Goal: Task Accomplishment & Management: Complete application form

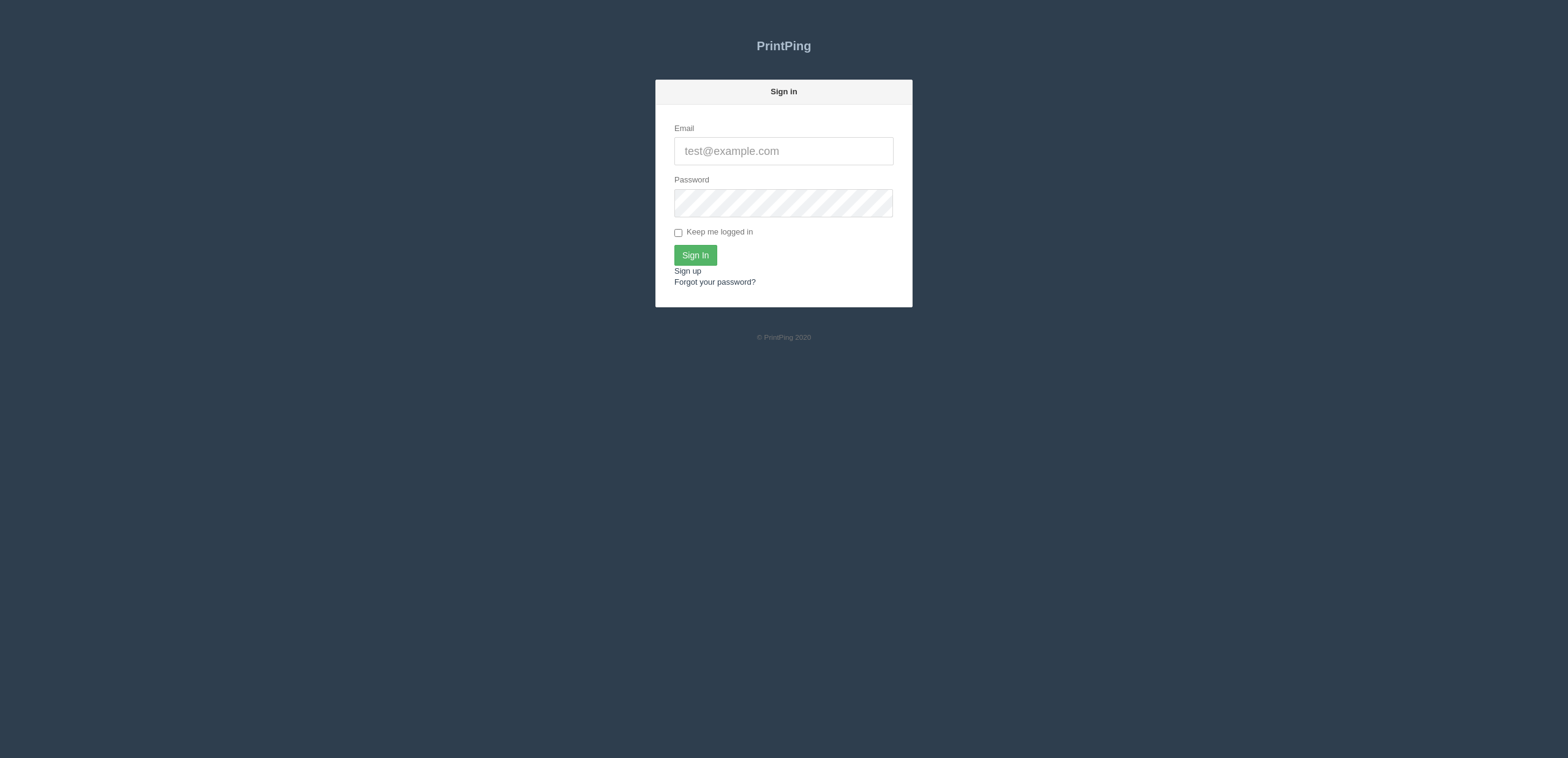
type input "[EMAIL_ADDRESS][DOMAIN_NAME]"
click at [716, 258] on input "Sign In" at bounding box center [695, 256] width 43 height 21
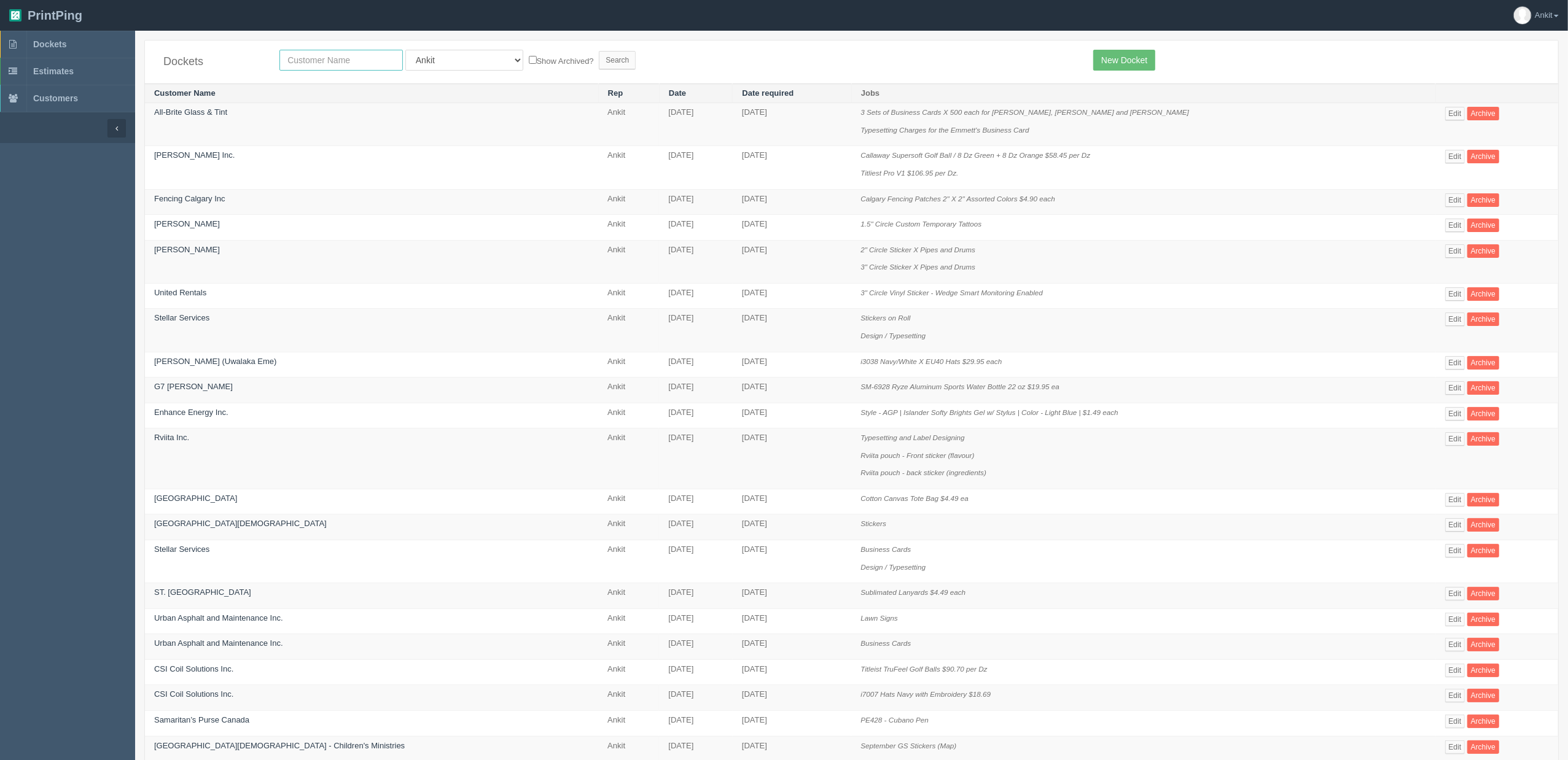
click at [342, 60] on input "text" at bounding box center [341, 60] width 124 height 21
type input "lycee"
click at [599, 51] on input "Search" at bounding box center [617, 60] width 37 height 18
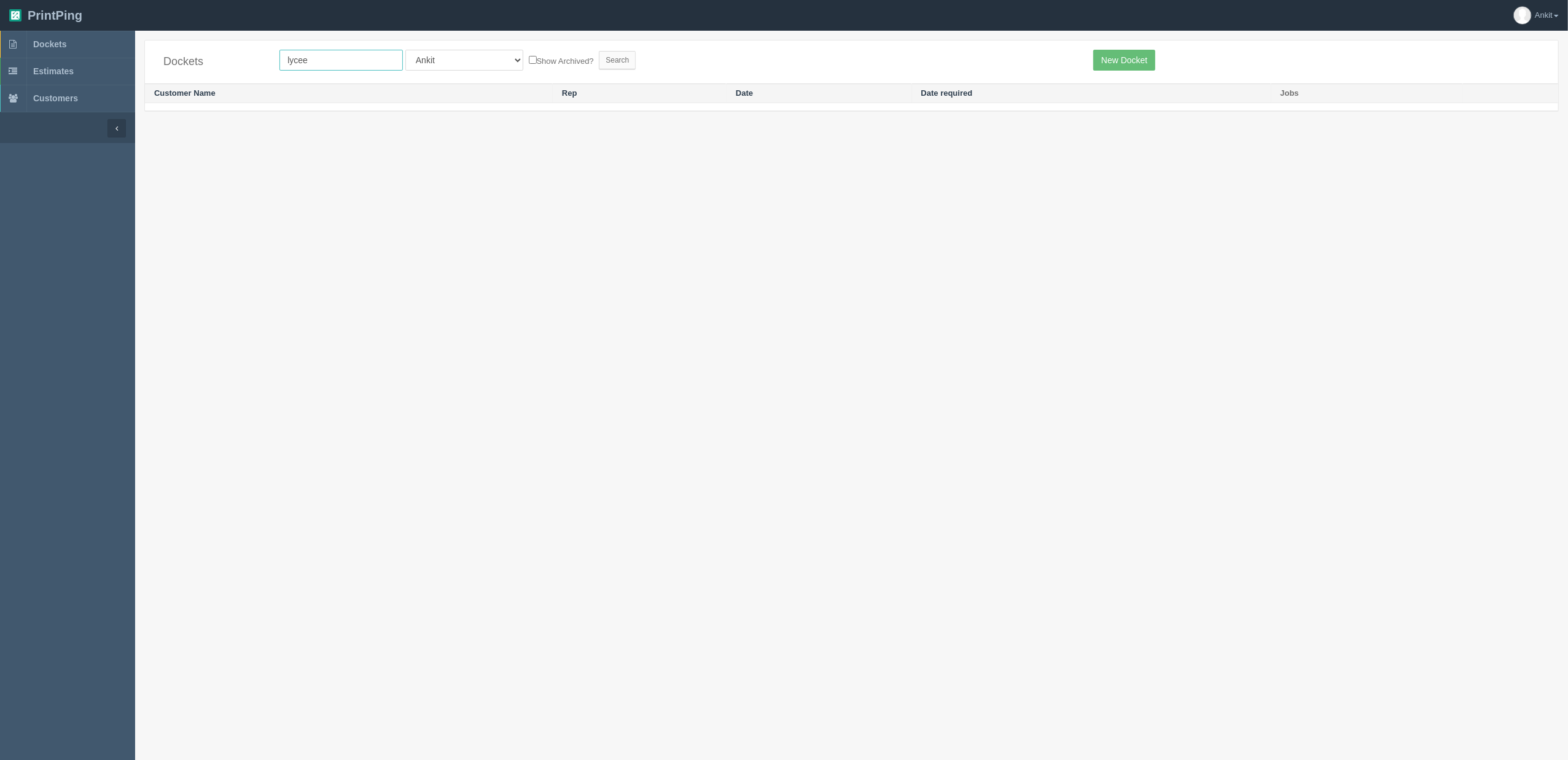
click at [317, 59] on input "lycee" at bounding box center [341, 60] width 124 height 21
type input "lycee"
click at [1129, 55] on link "New Docket" at bounding box center [1124, 60] width 62 height 21
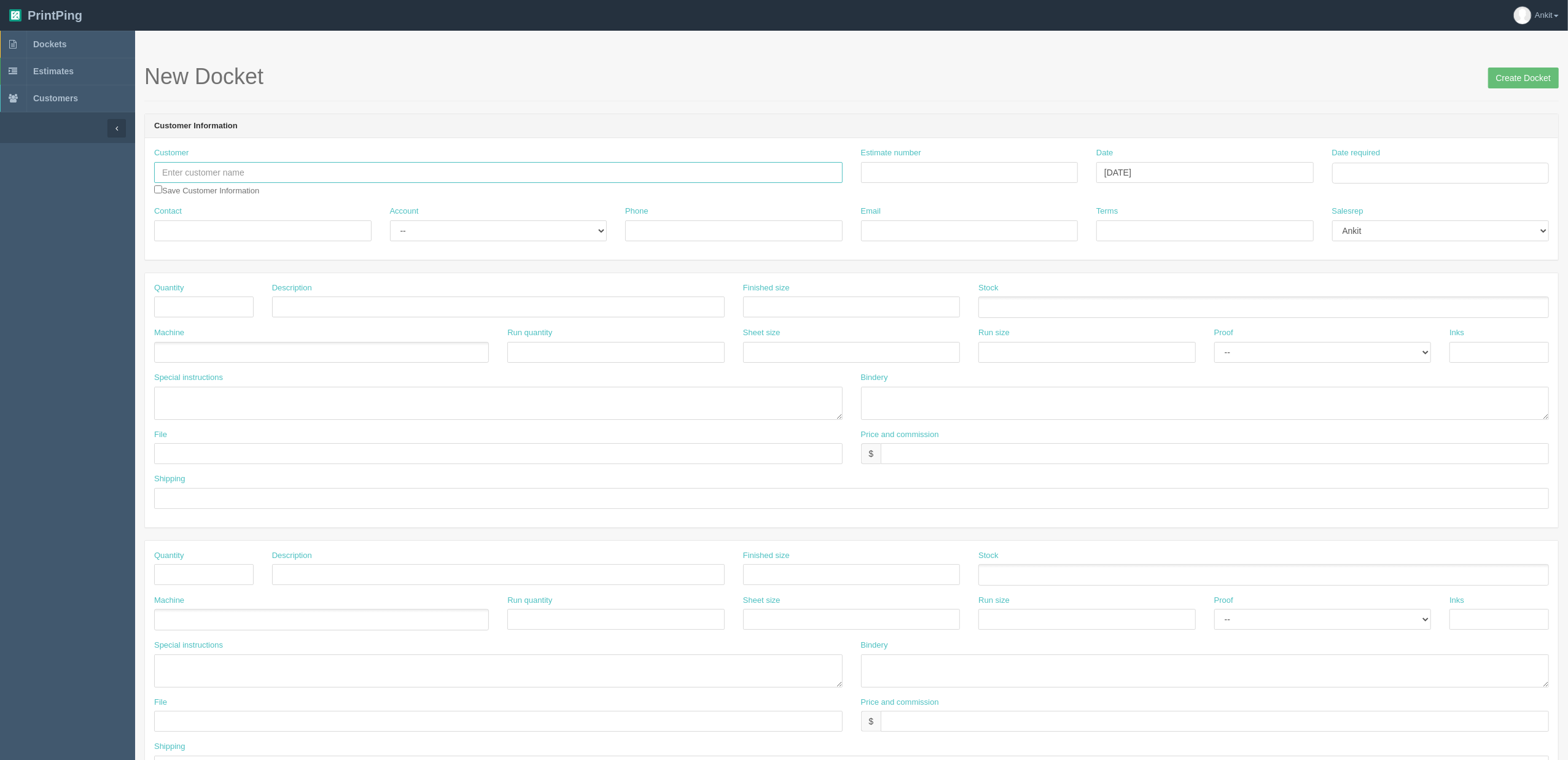
click at [202, 175] on input "text" at bounding box center [499, 173] width 689 height 21
click at [296, 170] on input "text" at bounding box center [499, 173] width 689 height 21
paste input "Lycée international de Calgary"
type input "Lycée international de Calgary"
click at [157, 192] on input "checkbox" at bounding box center [158, 189] width 8 height 8
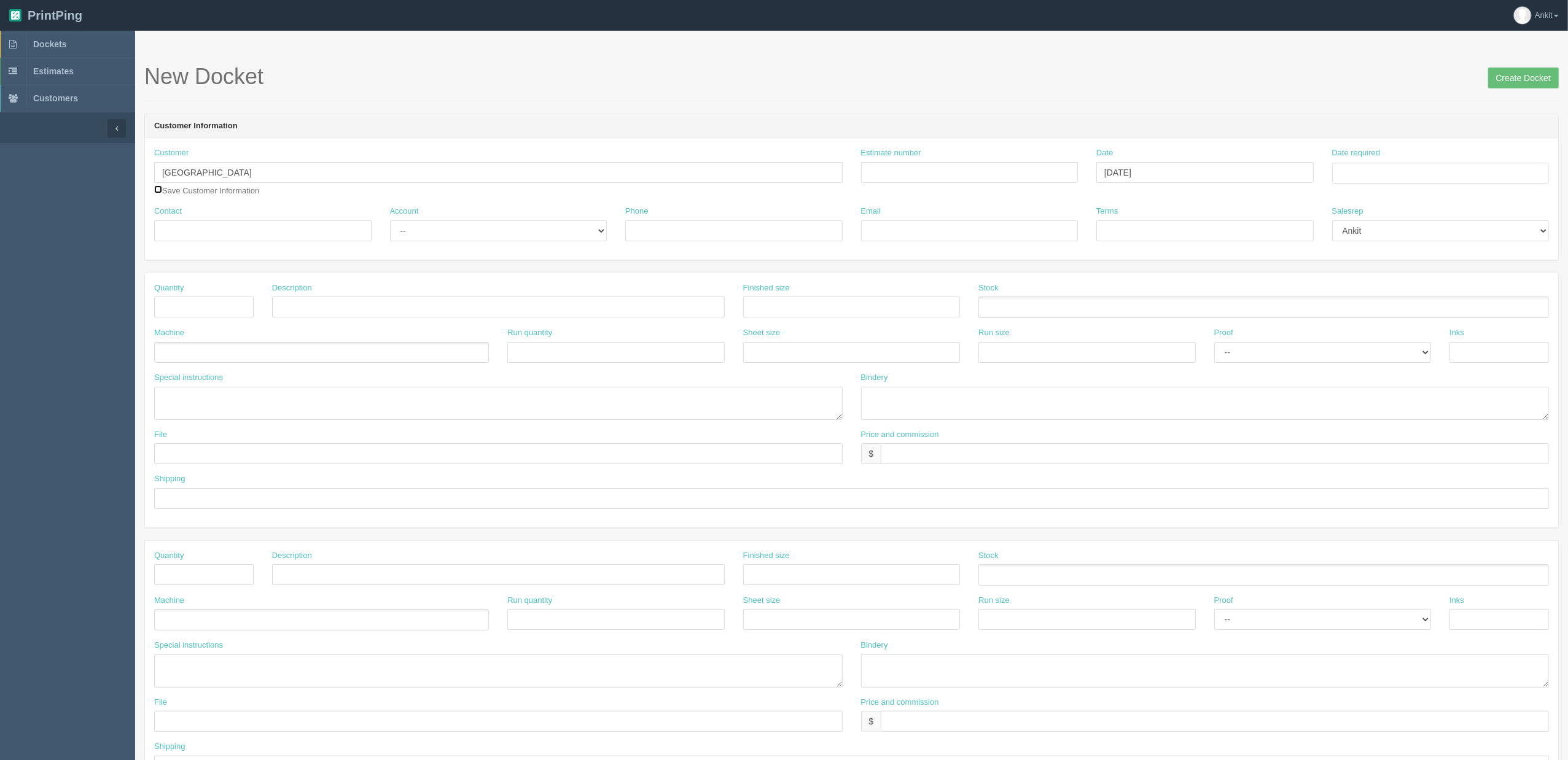
checkbox input "true"
drag, startPoint x: 239, startPoint y: 212, endPoint x: 239, endPoint y: 219, distance: 7.0
click at [239, 217] on div "Contact" at bounding box center [263, 223] width 218 height 35
click at [253, 240] on input "Contact" at bounding box center [263, 231] width 218 height 21
paste input "Marie-Charlotte Richert"
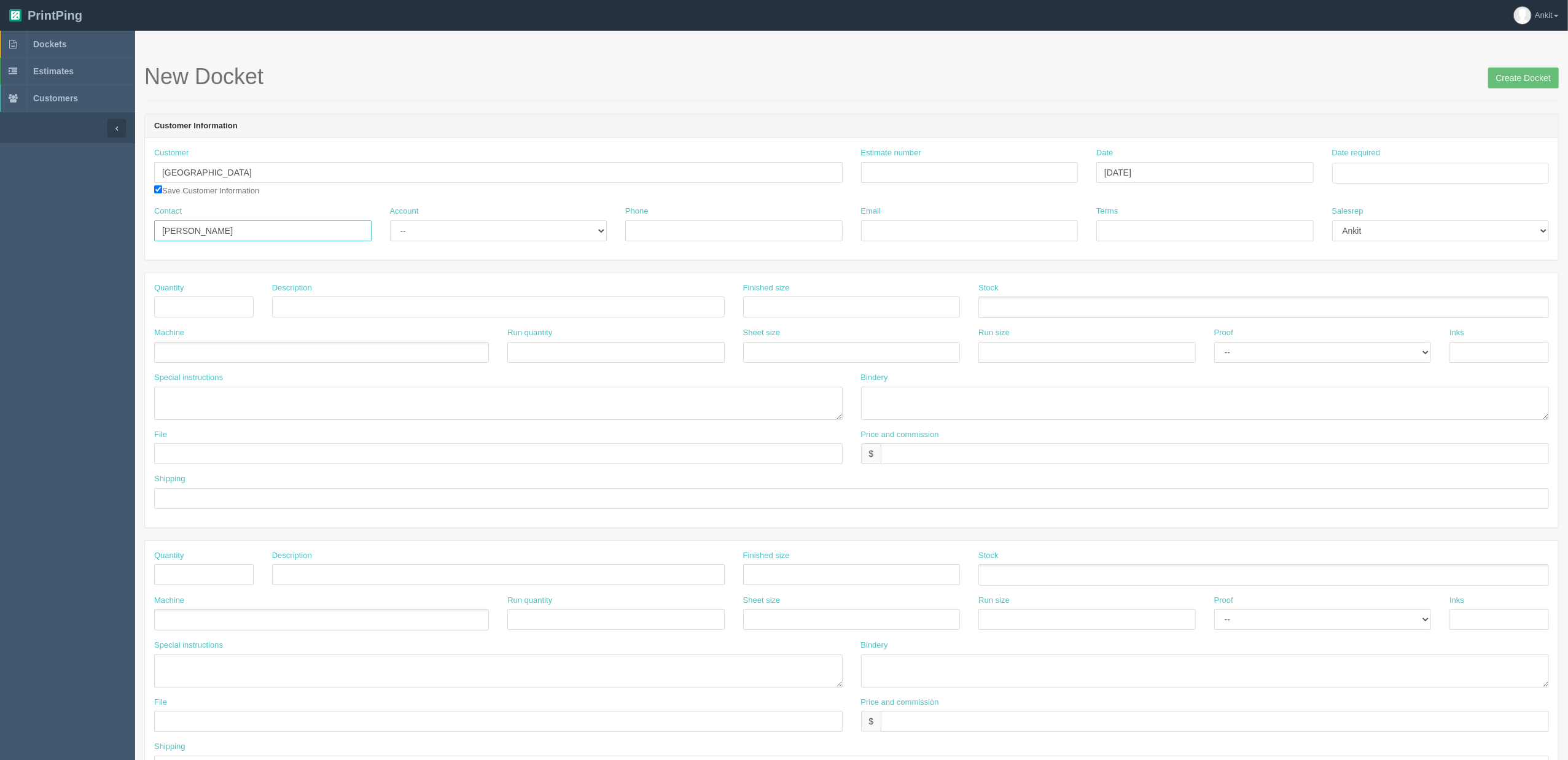
type input "Marie-Charlotte Richert"
click at [450, 233] on select "-- Existing Client Allrush Client Rep Client" at bounding box center [499, 231] width 218 height 21
select select "Allrush Client"
click at [390, 221] on select "-- Existing Client Allrush Client Rep Client" at bounding box center [499, 231] width 218 height 21
click at [237, 315] on input "text" at bounding box center [204, 307] width 99 height 21
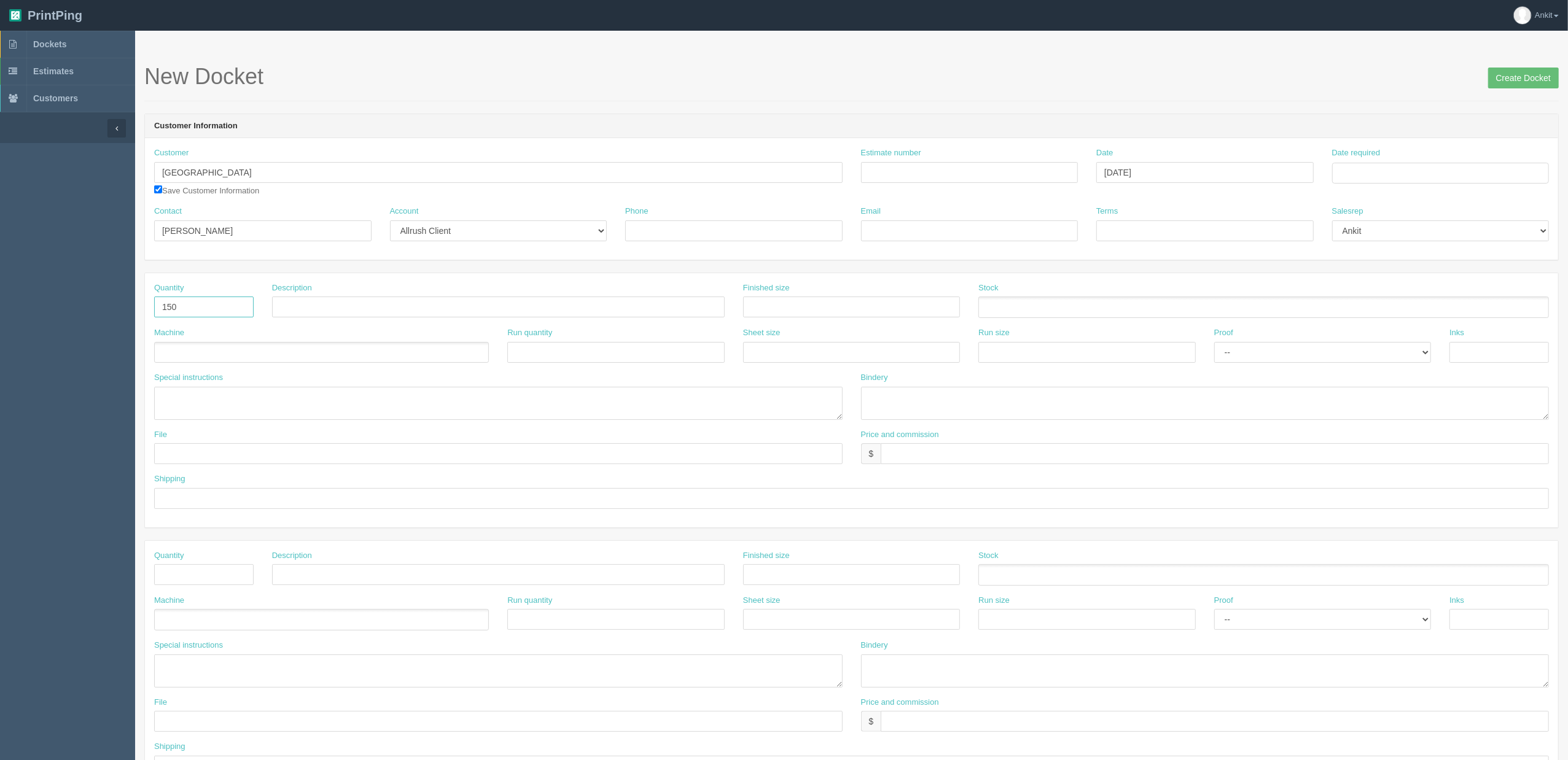
type input "150"
type input "Lanyards"
click at [244, 357] on ul at bounding box center [321, 353] width 334 height 22
type input "A"
type input "Outsource"
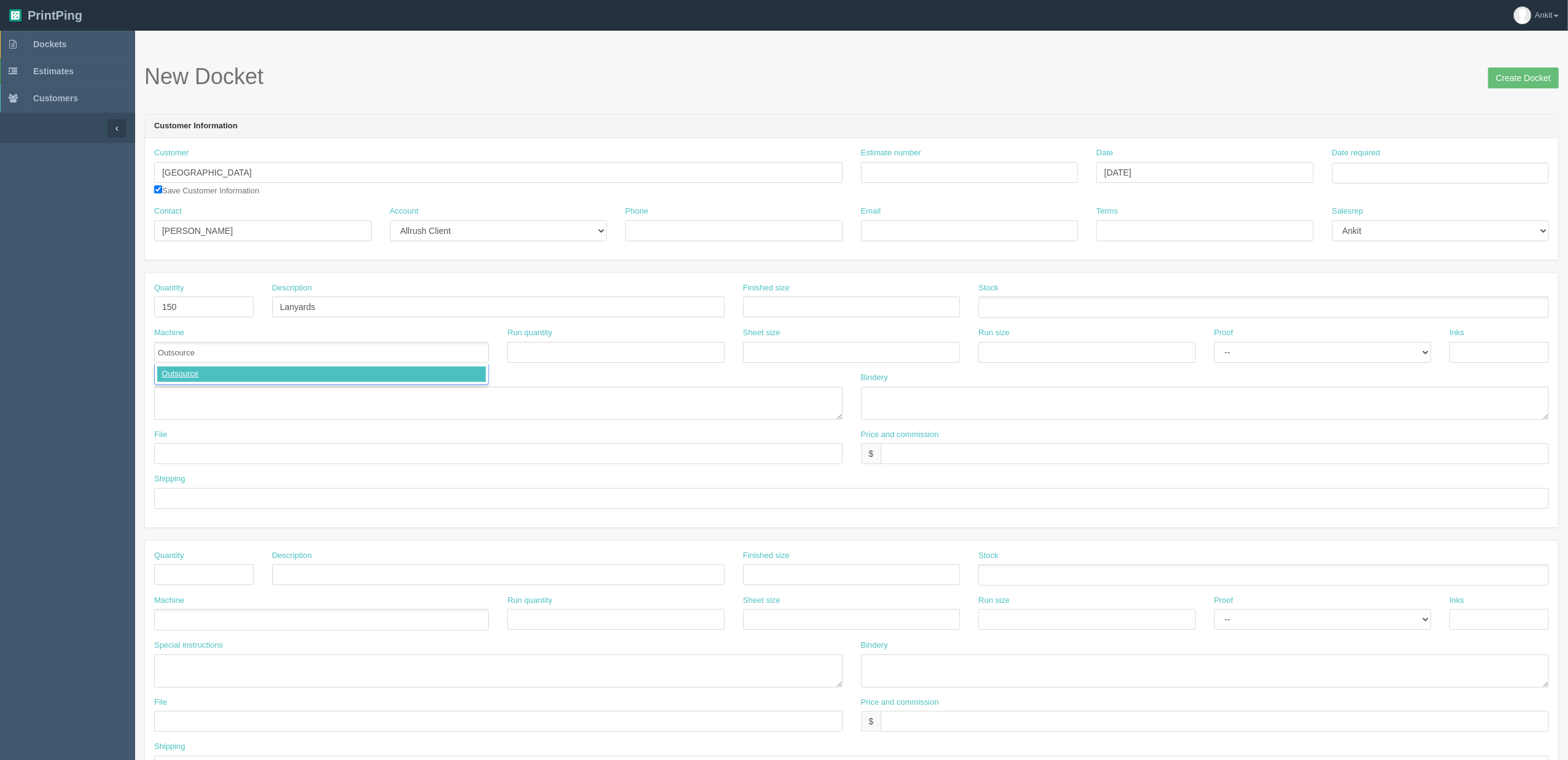
type input "Outsource"
click at [251, 403] on textarea at bounding box center [499, 403] width 689 height 33
click at [362, 401] on textarea "PO to AZX | 1" Thickness Sublimated Lanyard |" at bounding box center [499, 403] width 689 height 33
click at [438, 393] on textarea "PO to AZX | 1" Thickness Sublimated Lanyard | Qty 150 X $2.16 = $" at bounding box center [499, 403] width 689 height 33
click at [524, 390] on textarea "PO to AZX | 1" Thickness Sublimated Lanyard | Qty 150 X $2.16 = $324 | Set Up $…" at bounding box center [499, 403] width 689 height 33
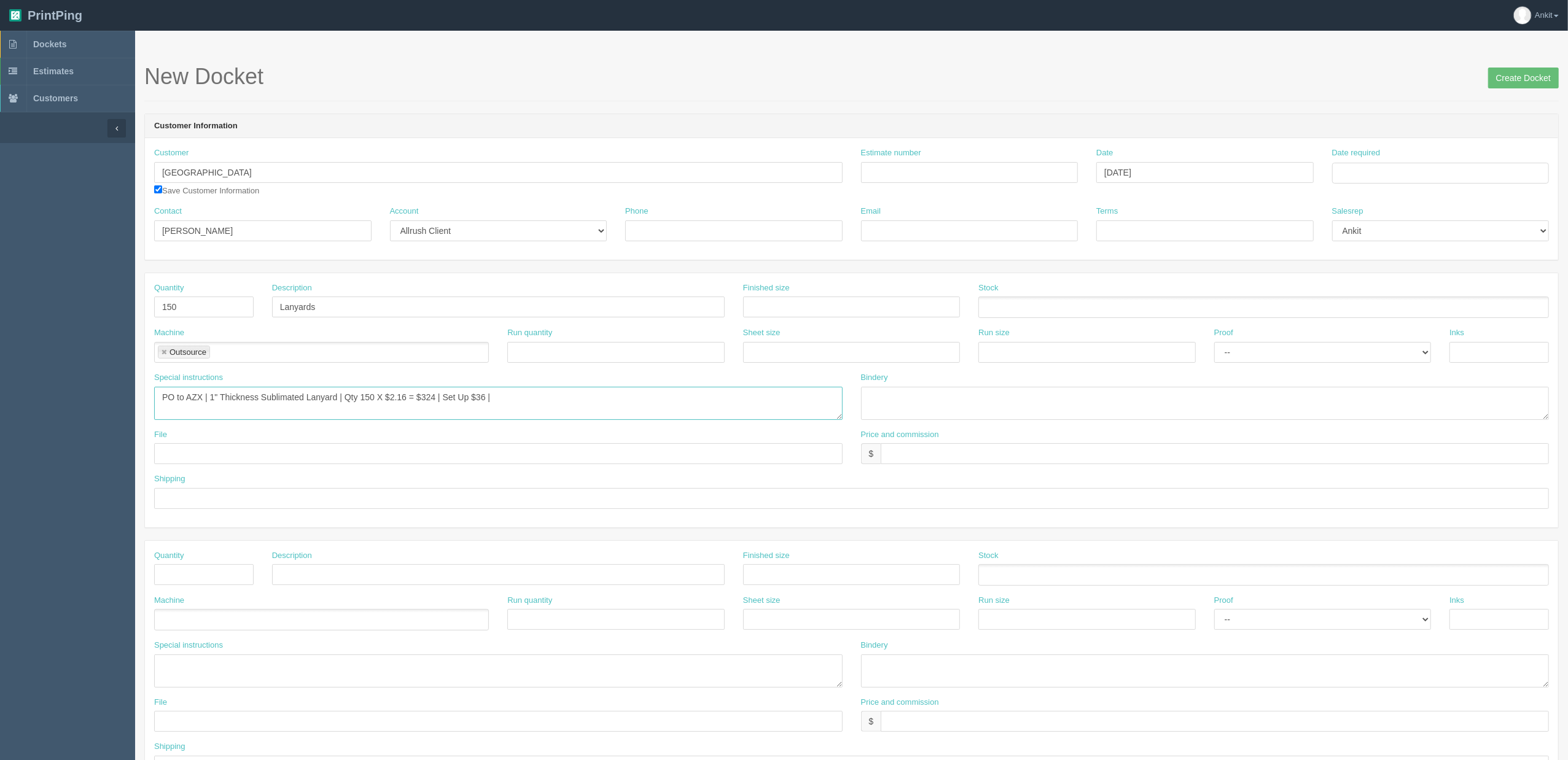
paste textarea "Plastic O-Ring (YORING)"
click at [743, 401] on textarea "PO to AZX | 1" Thickness Sublimated Lanyard | Qty 150 X $2.16 = $324 | Set Up $…" at bounding box center [499, 403] width 689 height 33
paste textarea "Bulldog Snapclip (YBDSC) -$0.18"
click at [790, 397] on textarea "PO to AZX | 1" Thickness Sublimated Lanyard | Qty 150 X $2.16 = $324 | Set Up $…" at bounding box center [499, 403] width 689 height 33
type textarea "PO to AZX | 1" Thickness Sublimated Lanyard | Qty 150 X $2.16 = $324 | Set Up $…"
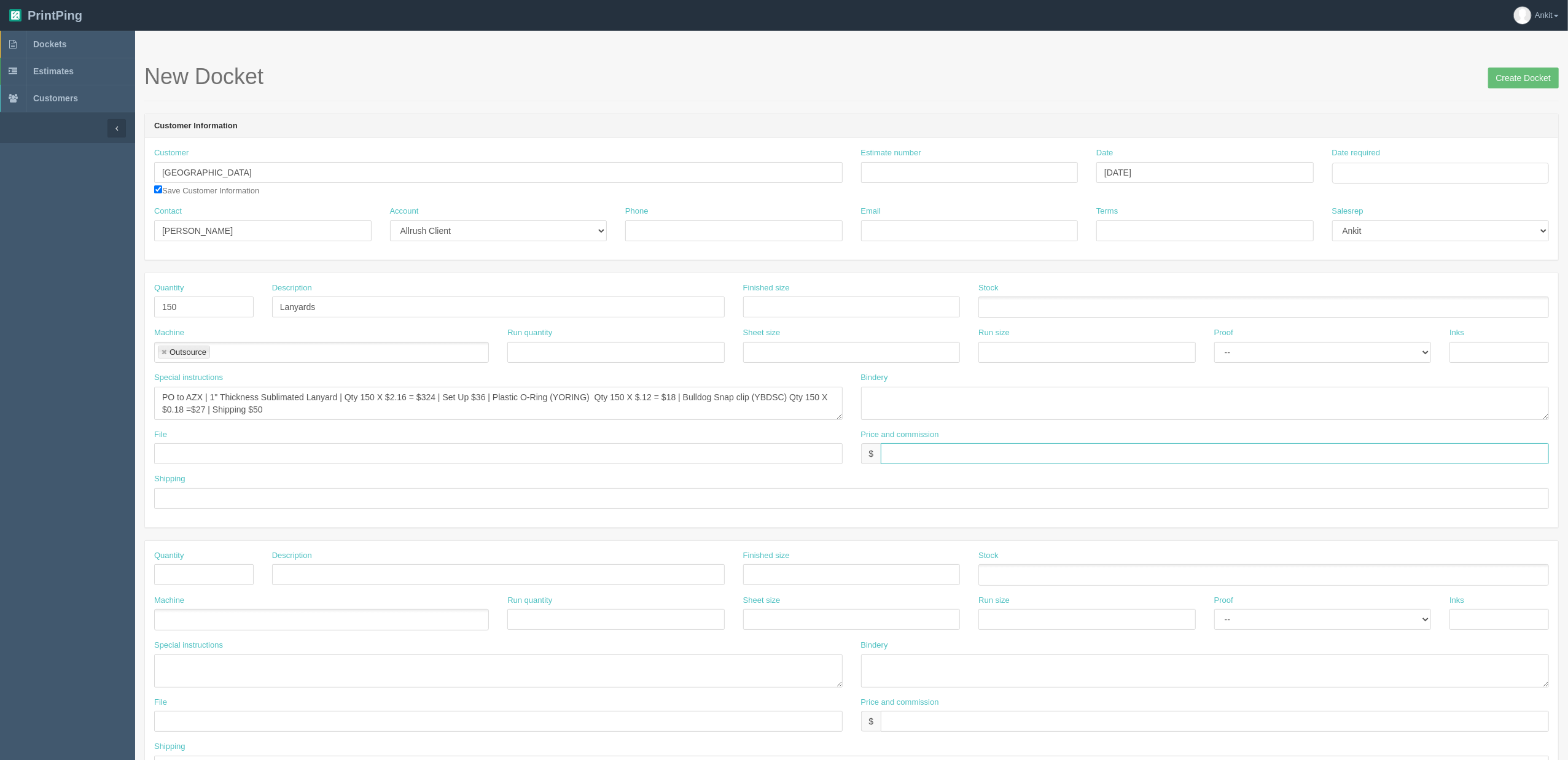
click at [933, 455] on input "text" at bounding box center [1214, 454] width 668 height 21
click at [910, 452] on input "$" at bounding box center [1214, 454] width 668 height 21
type input "$742.50 AG$27.30 AR$192.92"
click at [182, 451] on input "text" at bounding box center [499, 454] width 689 height 21
type input "sent to vendor"
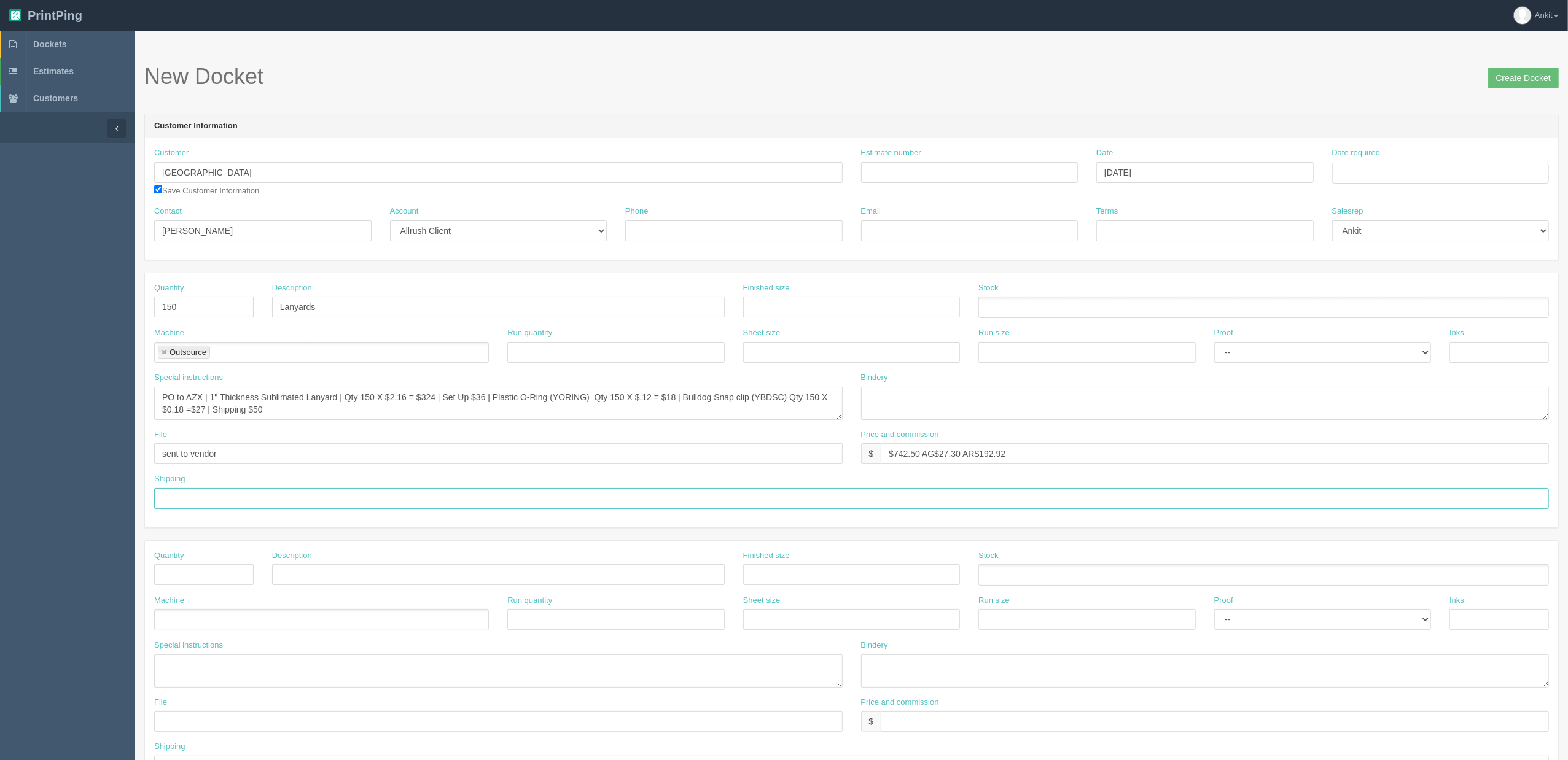
click at [274, 496] on input "text" at bounding box center [852, 499] width 1395 height 21
type input "call/email for pick up"
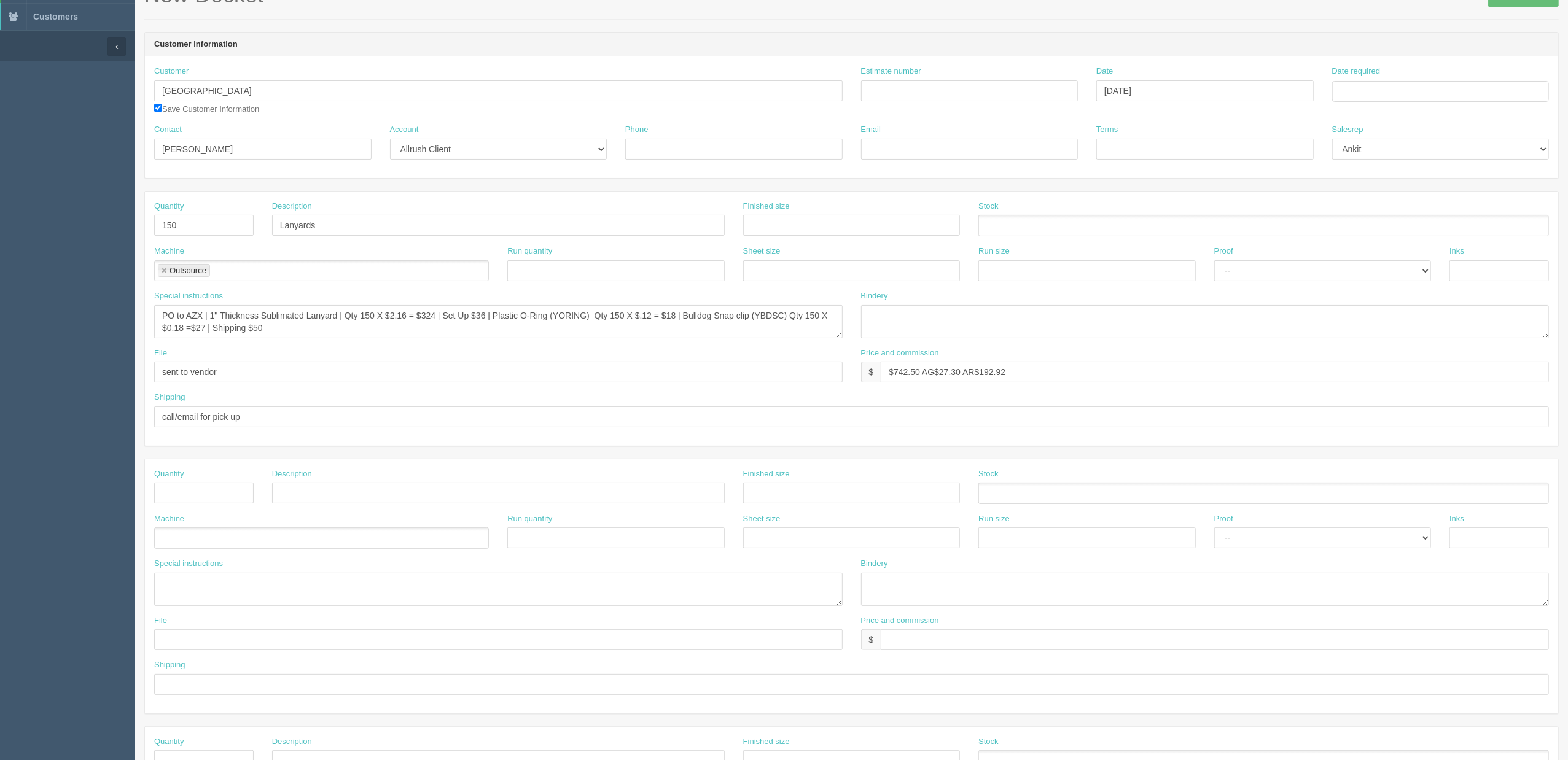
click at [748, 443] on div "Quantity 150 Description Lanyards Finished size Stock Machine Outsource Outsour…" at bounding box center [852, 319] width 1414 height 254
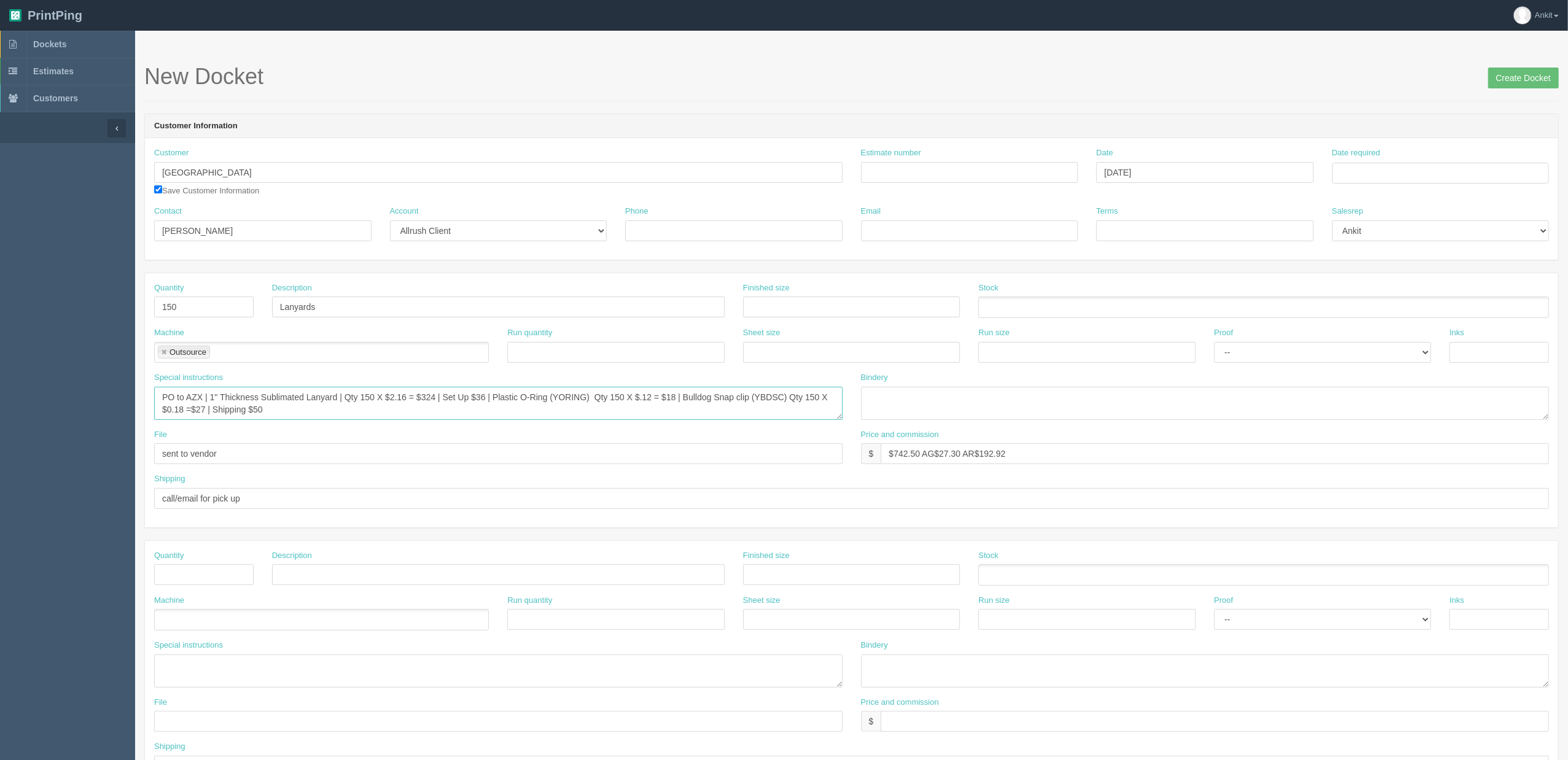
drag, startPoint x: 407, startPoint y: 401, endPoint x: 442, endPoint y: 401, distance: 35.0
click at [409, 401] on textarea "PO to AZX | 1" Thickness Sublimated Lanyard | Qty 150 X $2.16 = $324 | Set Up $…" at bounding box center [499, 403] width 689 height 33
type textarea "PO to AZX | 1" Thickness Sublimated Lanyard | Qty 150 X $2.16 ea = $324 | Set U…"
click at [417, 479] on div "Shipping call/email for pick up" at bounding box center [852, 491] width 1395 height 35
click at [890, 174] on input "Estimate number" at bounding box center [969, 173] width 218 height 21
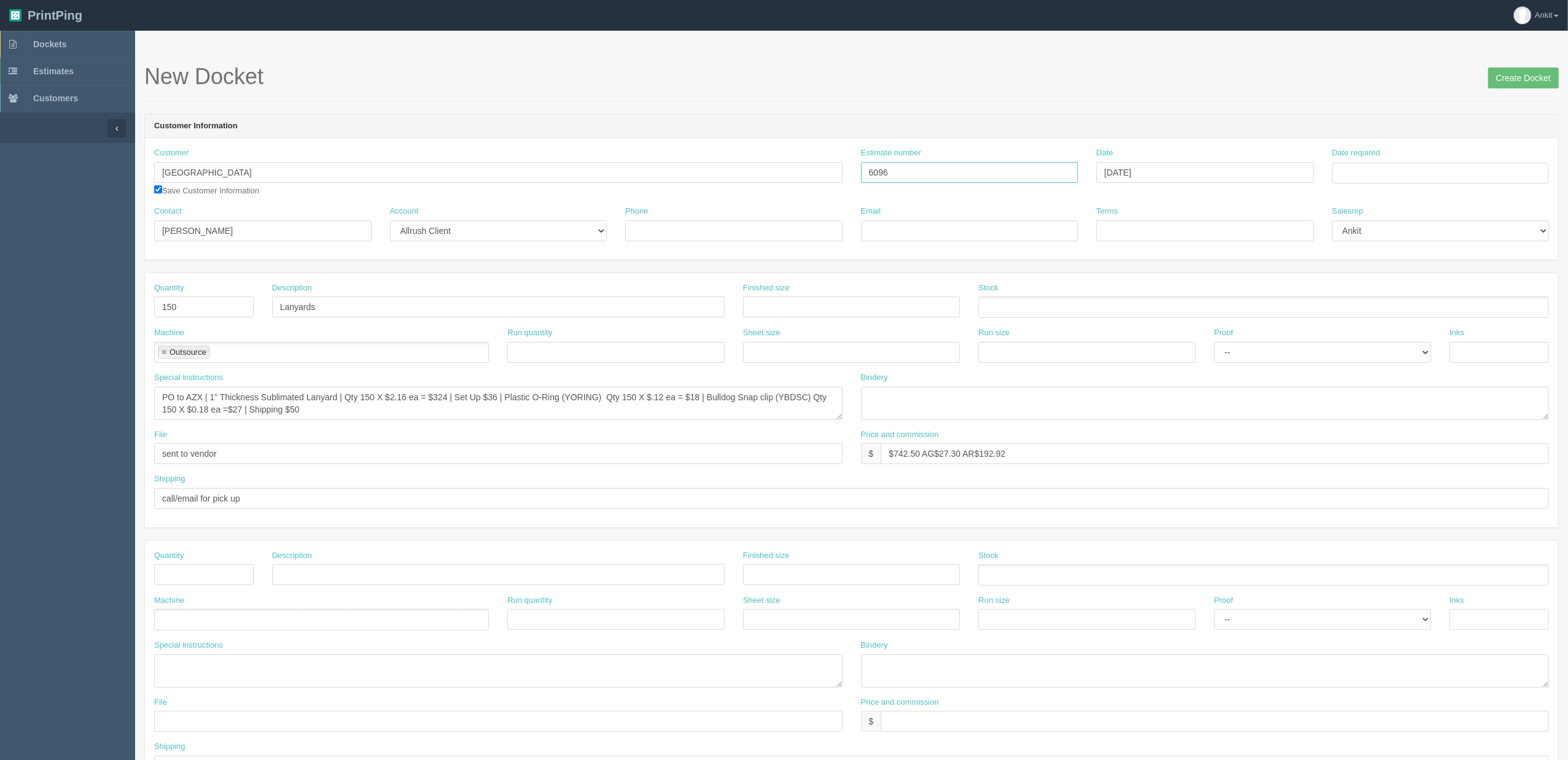
type input "6096"
click at [917, 227] on input "Email" at bounding box center [969, 231] width 218 height 21
click at [944, 244] on div "Email" at bounding box center [969, 228] width 236 height 45
click at [939, 235] on input "Email" at bounding box center [969, 231] width 218 height 21
paste input "marie-charlotte@lycee.ca"
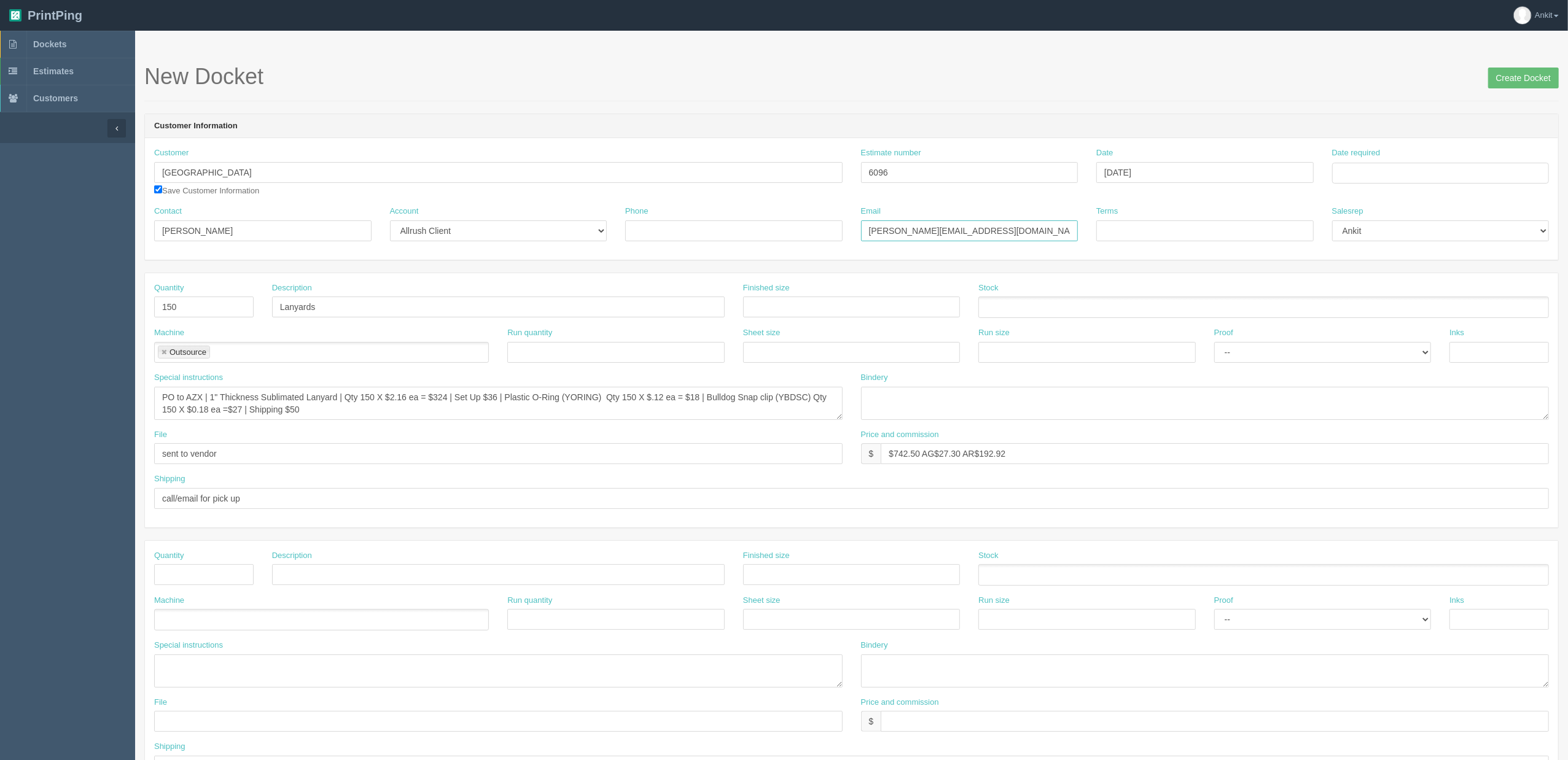
type input "marie-charlotte@lycee.ca"
click at [689, 221] on input "Phone" at bounding box center [734, 231] width 218 height 21
paste input "403.243.5420 - Ext : 114"
drag, startPoint x: 737, startPoint y: 223, endPoint x: 691, endPoint y: 229, distance: 46.4
click at [691, 229] on input "403.243.5420 - Ext : 114" at bounding box center [734, 231] width 218 height 21
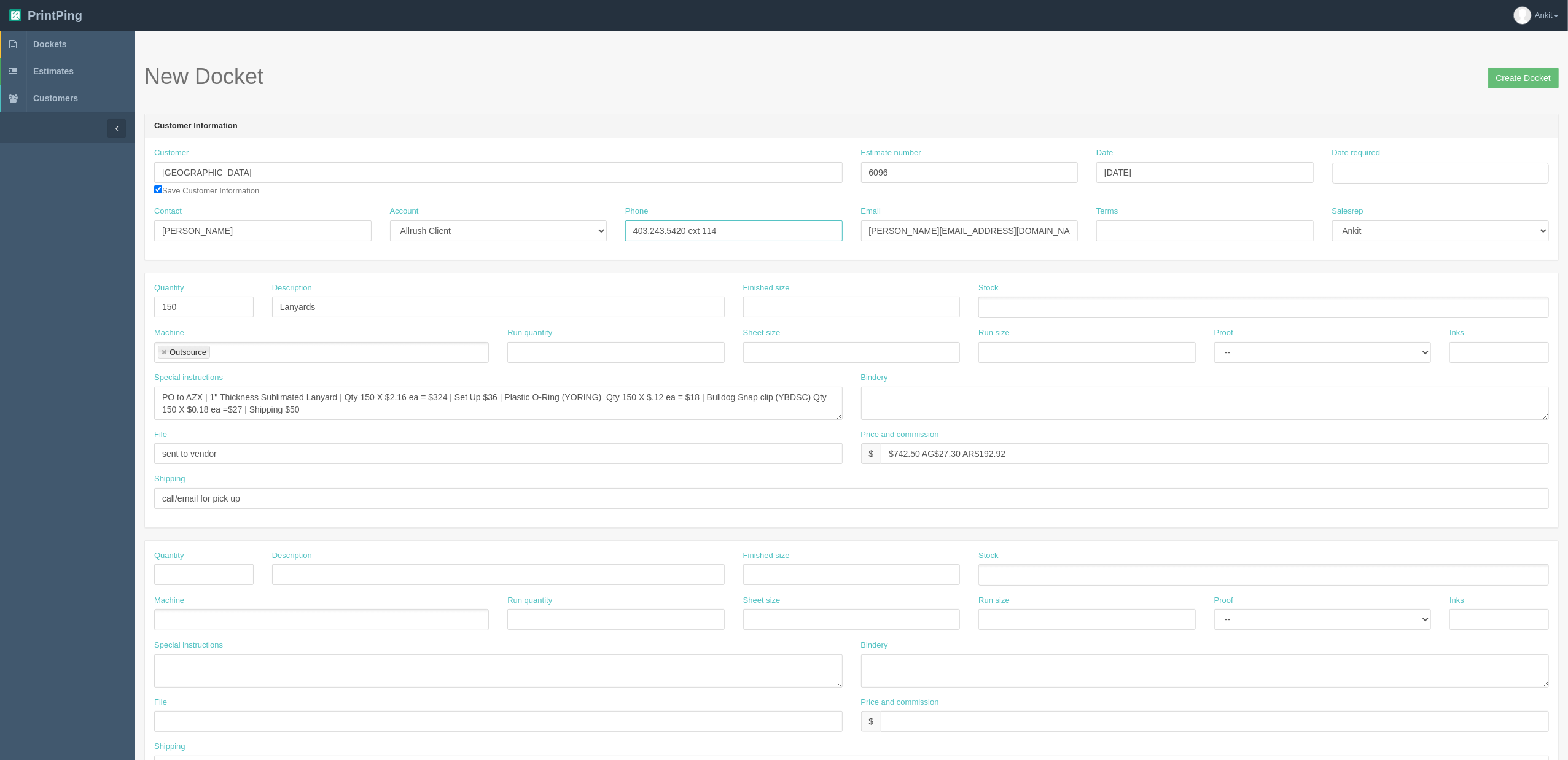
type input "403.243.5420 ext 114"
click at [1115, 224] on input "Terms" at bounding box center [1205, 231] width 218 height 21
type input "COD %50 Deposit"
click at [1153, 271] on form "New Docket Create Docket Customer Information Customer Lycée international de C…" at bounding box center [852, 580] width 1415 height 1032
click at [1386, 167] on input "Date required" at bounding box center [1441, 173] width 218 height 21
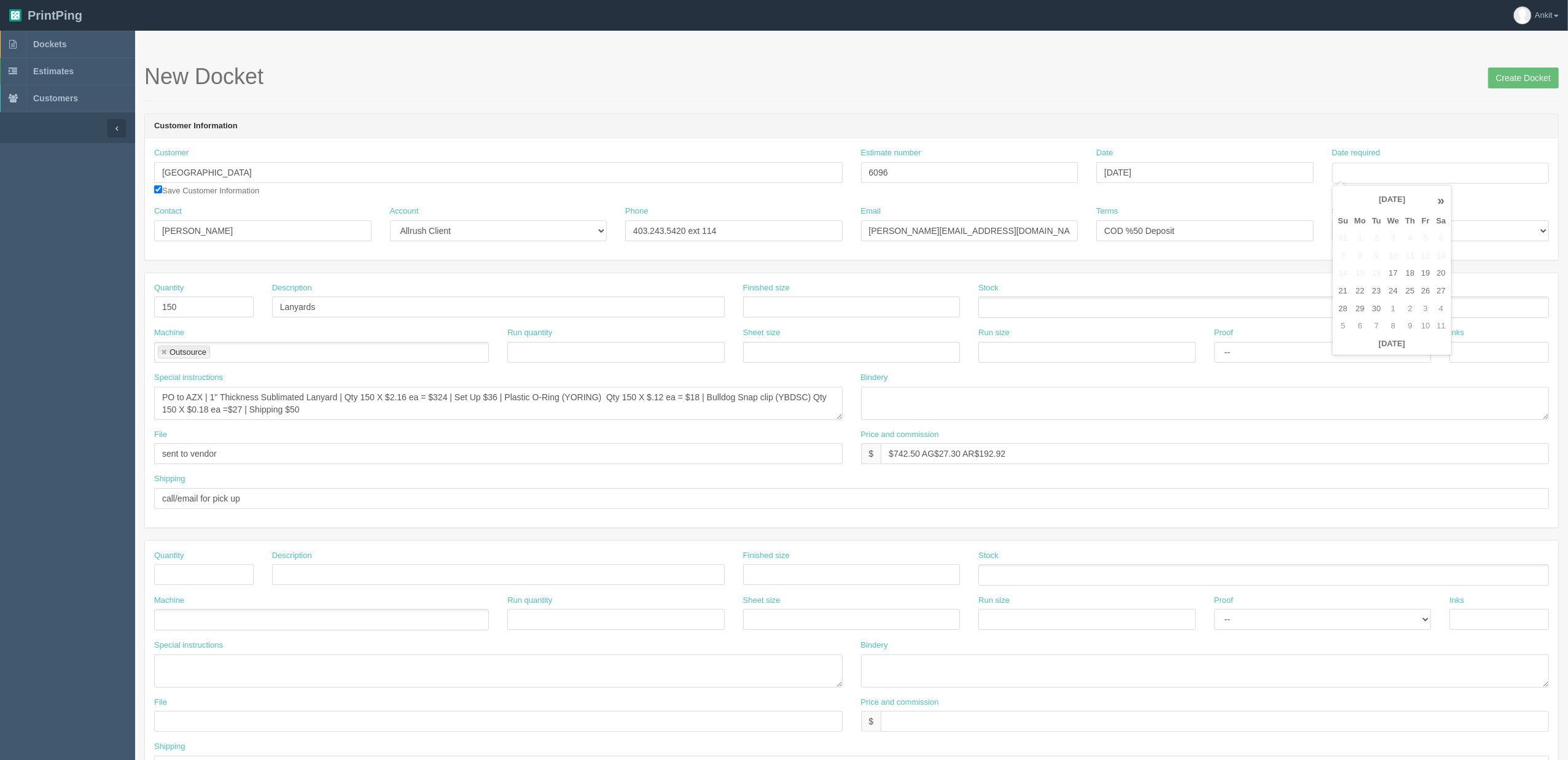
click at [1378, 202] on th "September 2025" at bounding box center [1392, 200] width 81 height 24
click at [1375, 374] on span "Oct" at bounding box center [1385, 376] width 29 height 33
click at [1426, 236] on td "3" at bounding box center [1425, 238] width 14 height 18
type input "October 3, 2025"
click at [1256, 249] on div "Terms COD %50 Deposit" at bounding box center [1205, 228] width 236 height 45
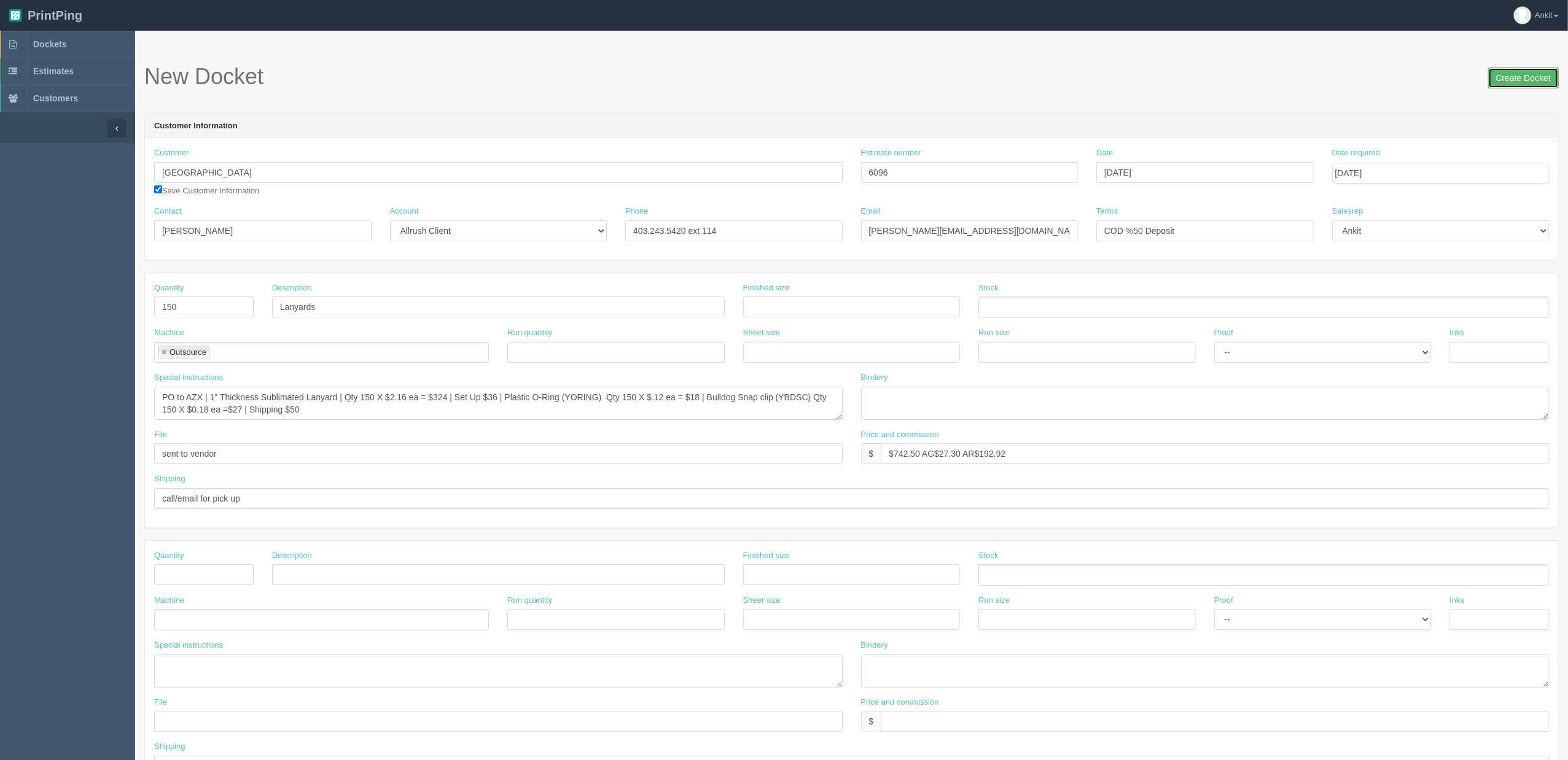
click at [1546, 79] on input "Create Docket" at bounding box center [1523, 78] width 70 height 21
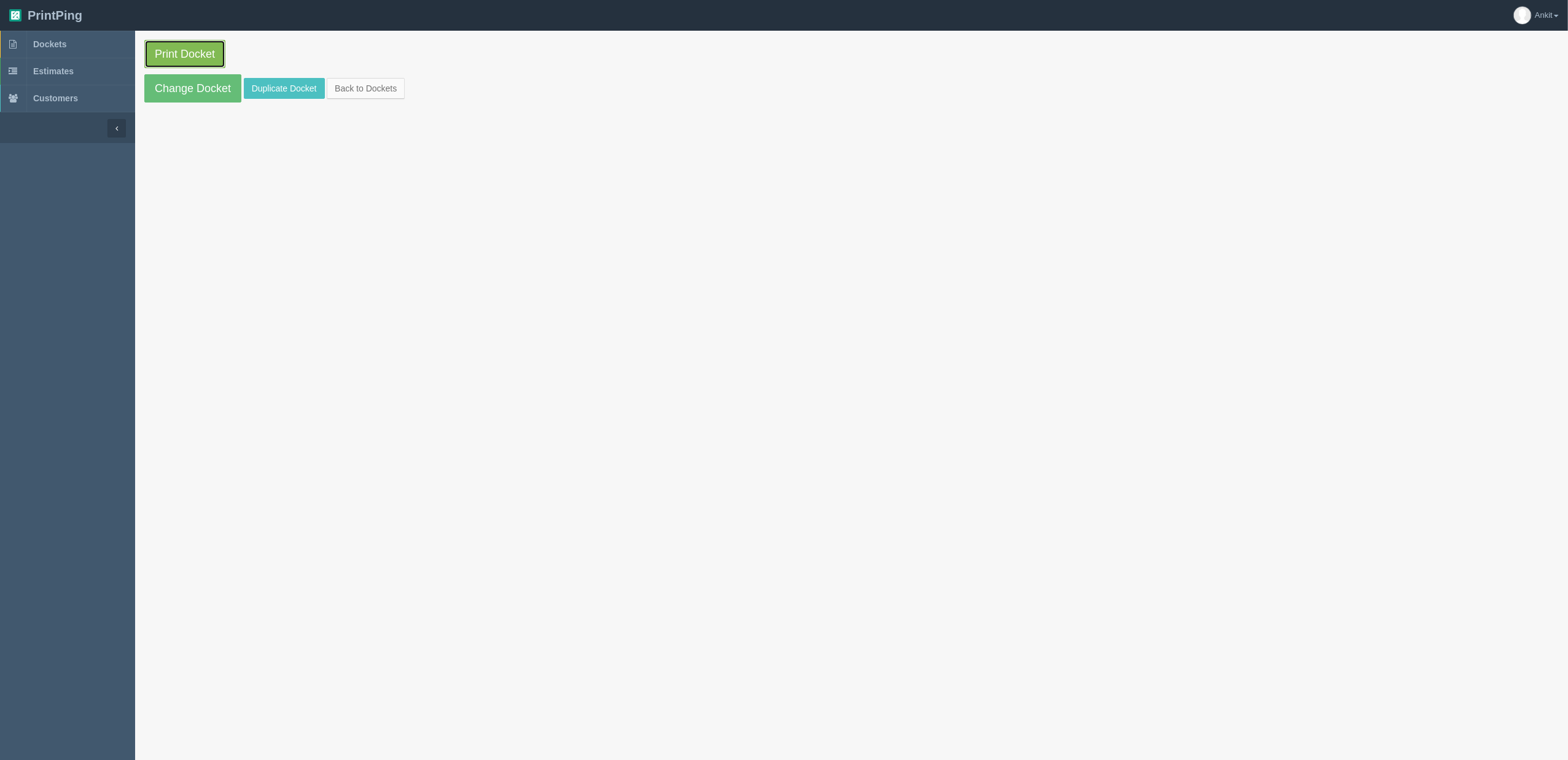
click at [187, 55] on link "Print Docket" at bounding box center [185, 54] width 81 height 28
